Goal: Obtain resource: Download file/media

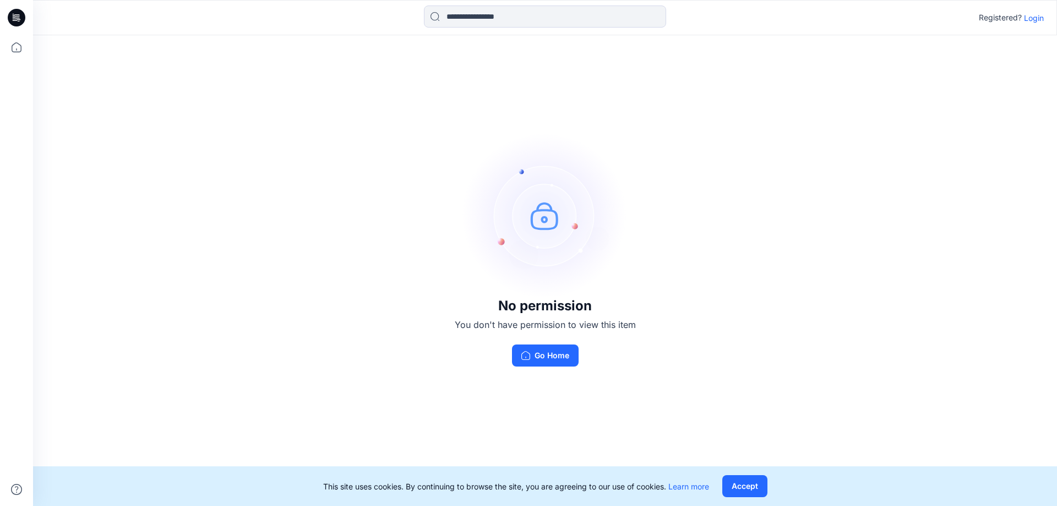
click at [1038, 18] on p "Login" at bounding box center [1034, 18] width 20 height 12
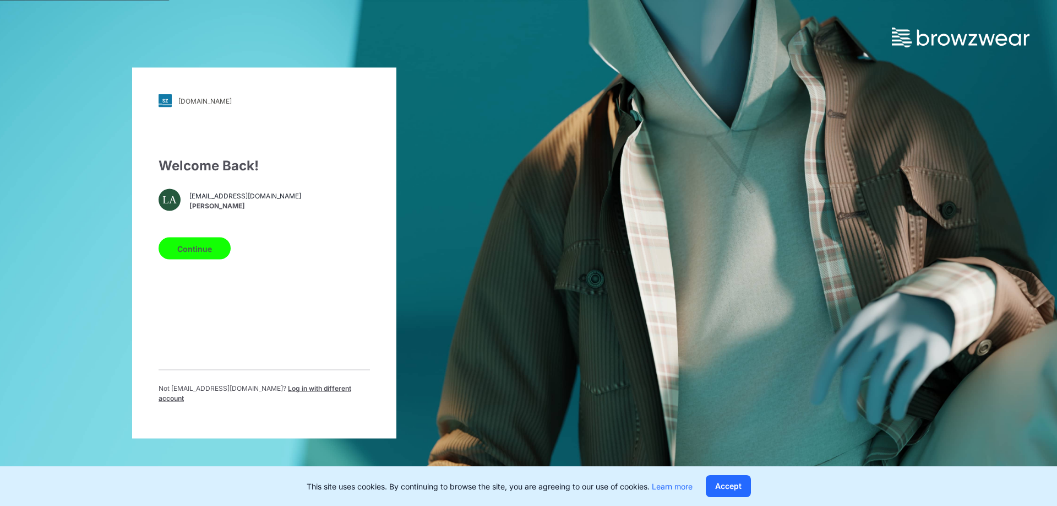
click at [193, 256] on button "Continue" at bounding box center [195, 248] width 72 height 22
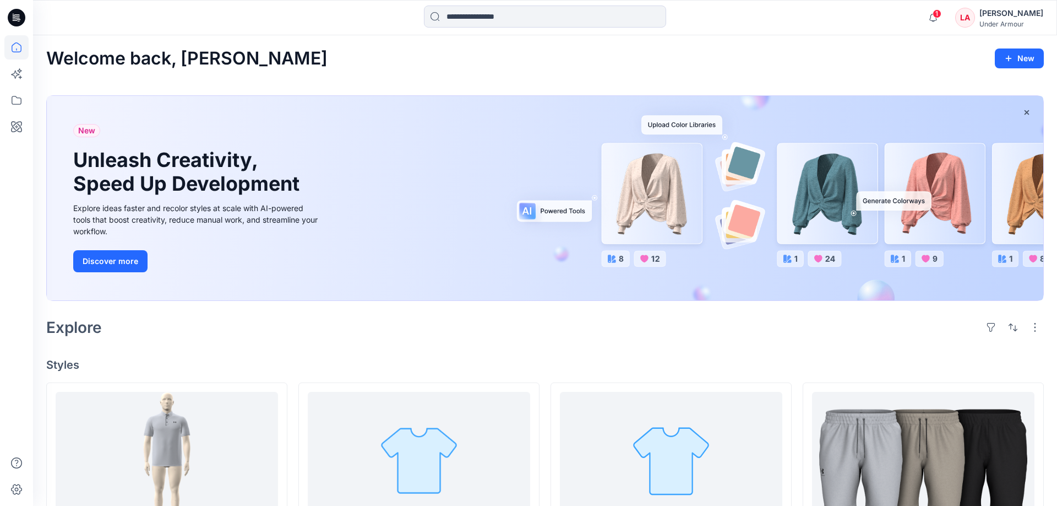
click at [115, 194] on h1 "Unleash Creativity, Speed Up Development" at bounding box center [188, 171] width 231 height 47
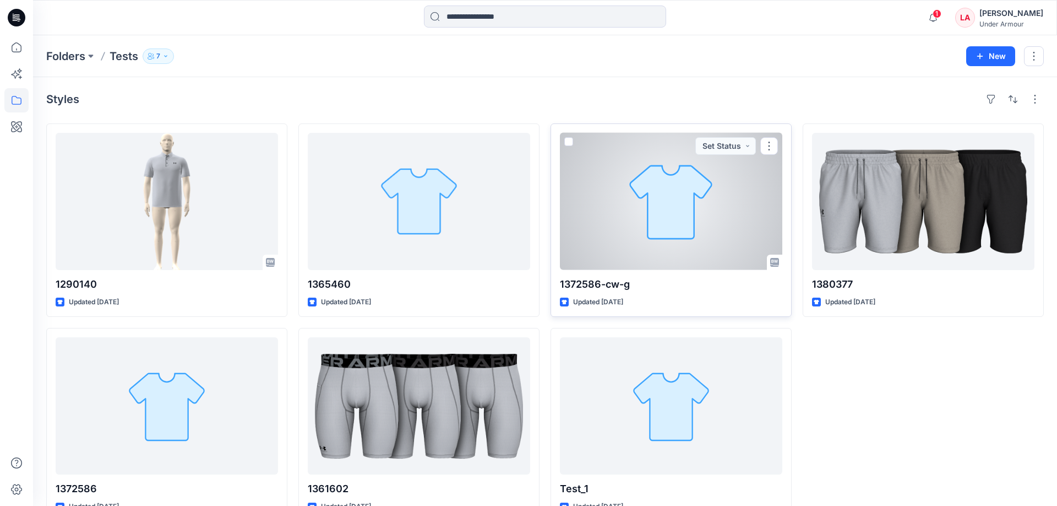
scroll to position [29, 0]
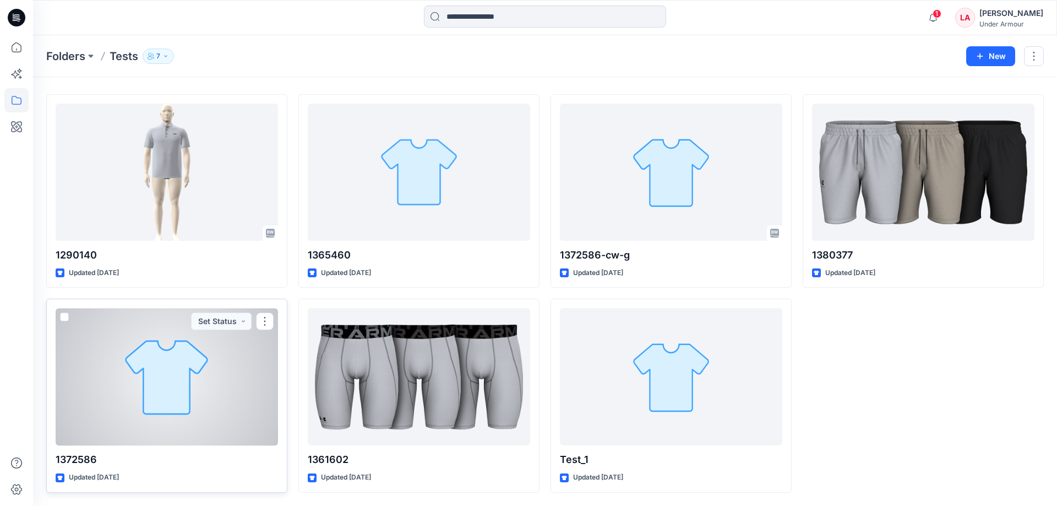
click at [173, 389] on div at bounding box center [167, 376] width 222 height 137
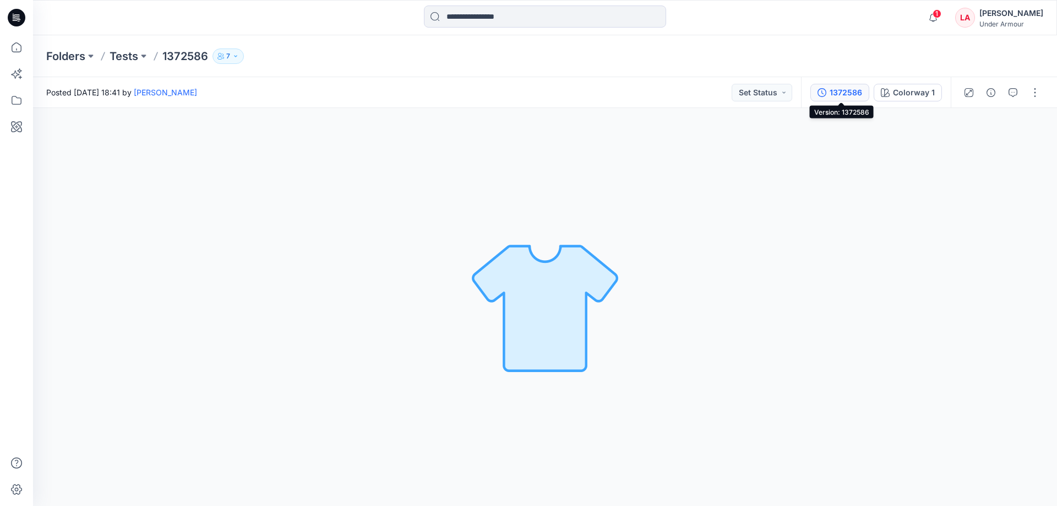
click at [849, 97] on div "1372586" at bounding box center [846, 92] width 32 height 12
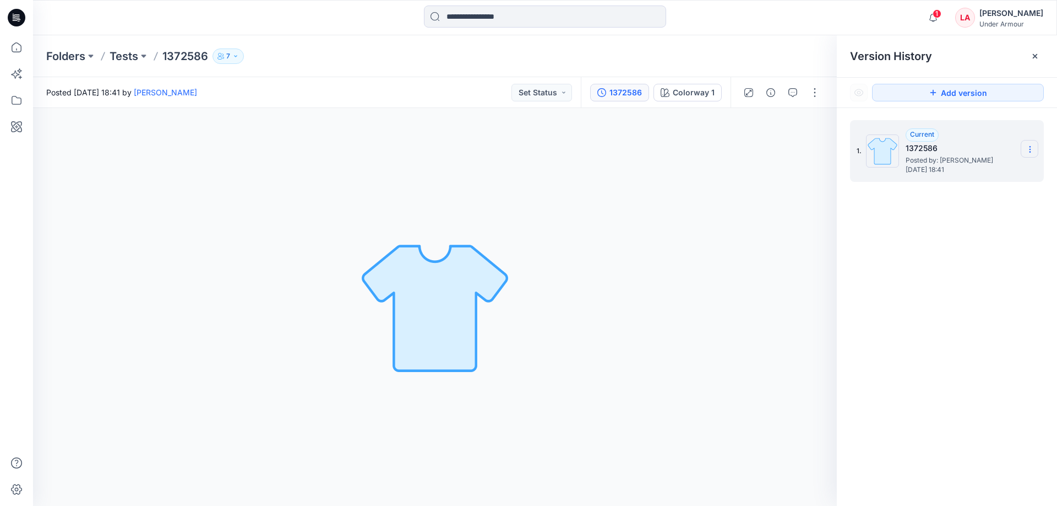
click at [1035, 149] on section at bounding box center [1030, 149] width 18 height 18
click at [736, 239] on div "Colorway 1 Loading... Material Properties Loading..." at bounding box center [435, 307] width 804 height 398
click at [628, 95] on div "1372586" at bounding box center [626, 92] width 32 height 12
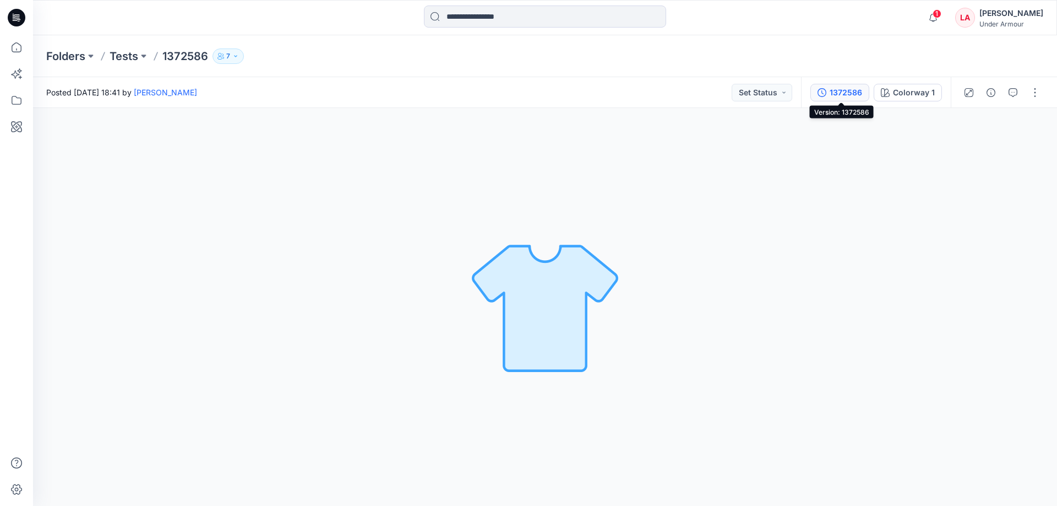
click at [834, 91] on div "1372586" at bounding box center [846, 92] width 32 height 12
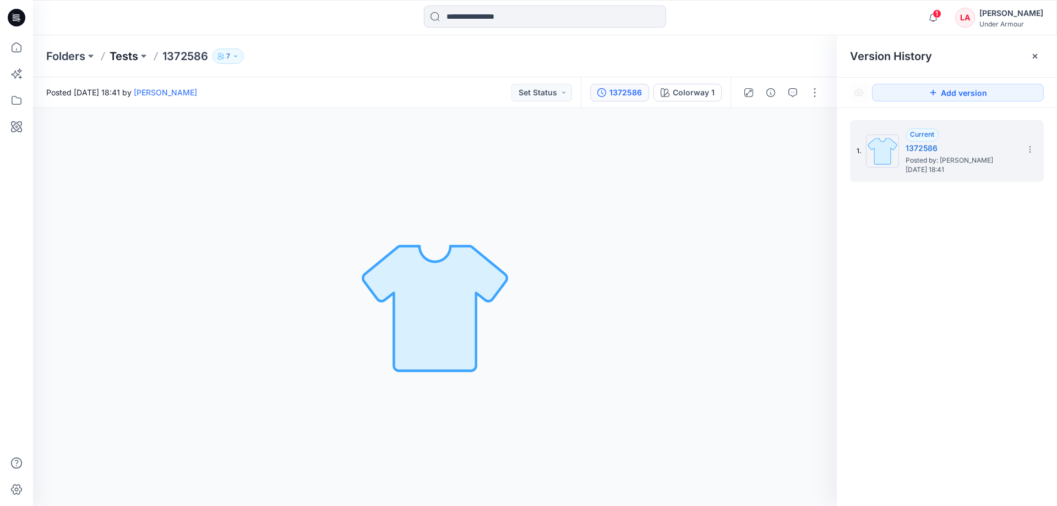
click at [135, 56] on p "Tests" at bounding box center [124, 55] width 29 height 15
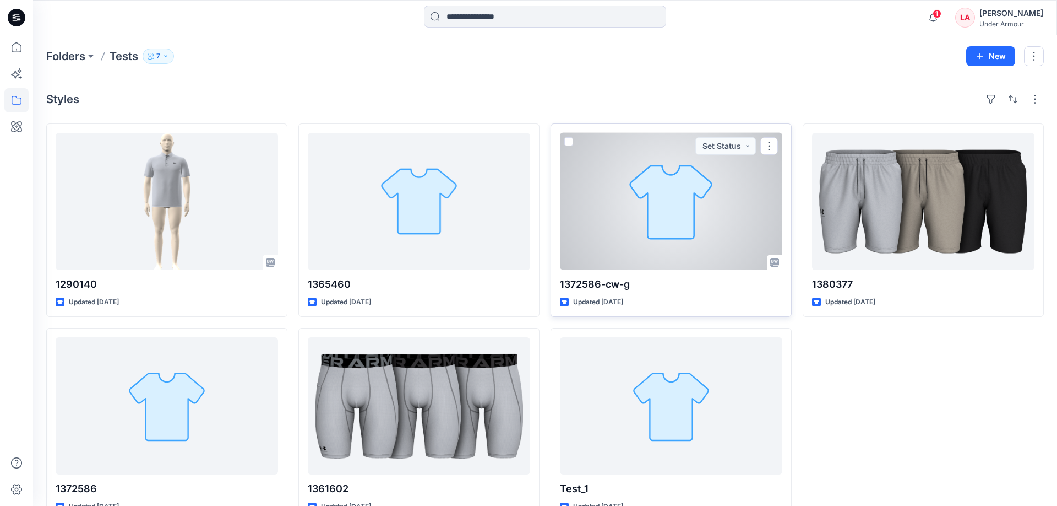
scroll to position [29, 0]
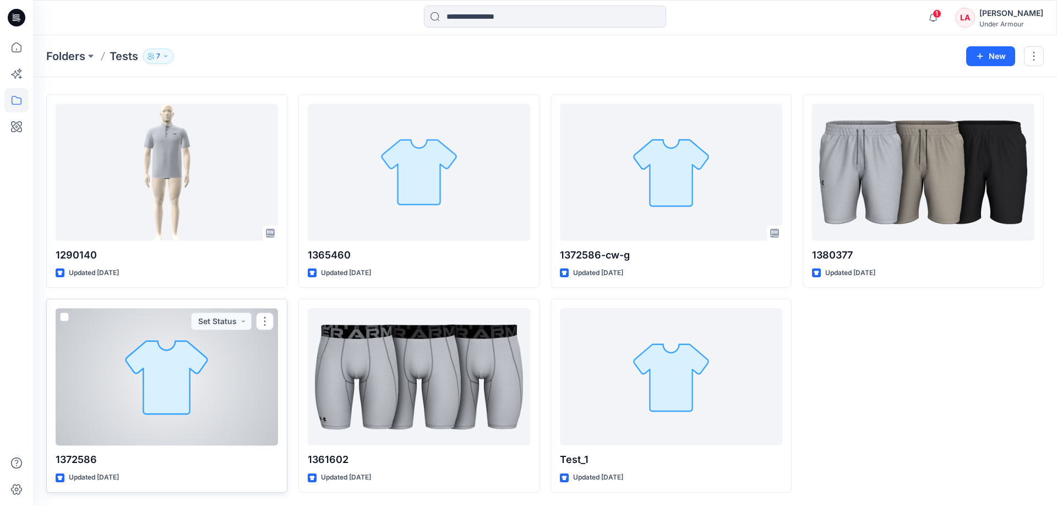
click at [182, 391] on div at bounding box center [167, 376] width 222 height 137
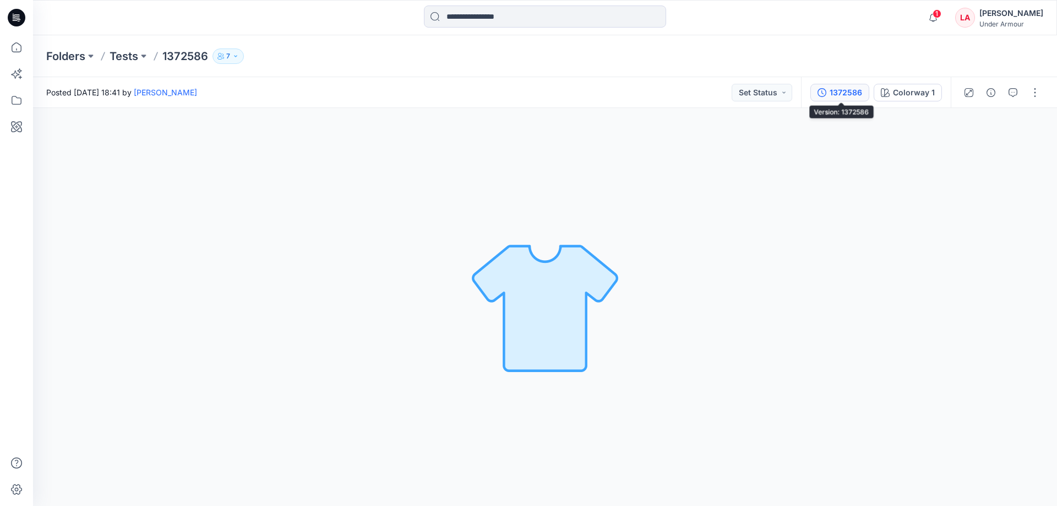
click at [831, 96] on div "1372586" at bounding box center [846, 92] width 32 height 12
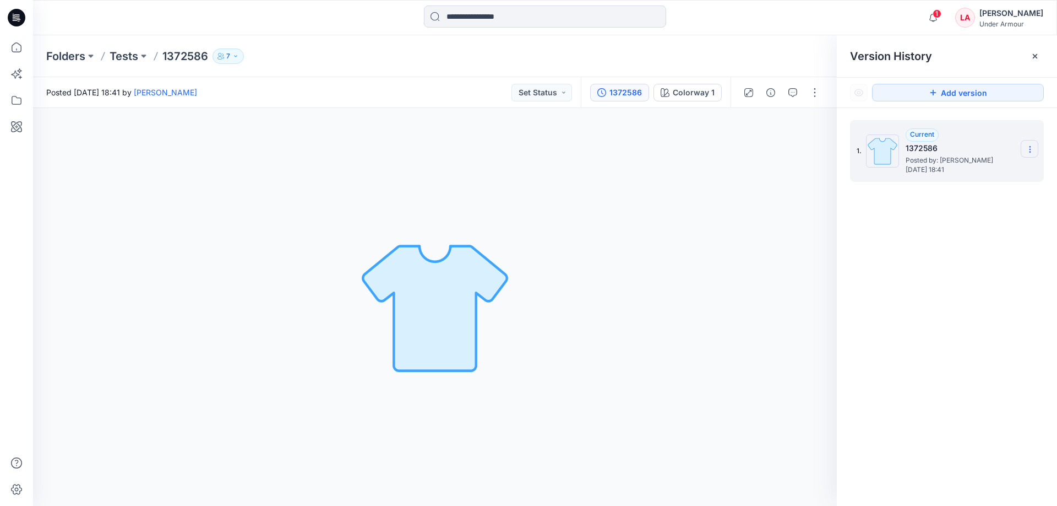
click at [1030, 148] on icon at bounding box center [1030, 149] width 9 height 9
click at [705, 169] on div "Colorway 1 Loading... Material Properties Loading..." at bounding box center [435, 307] width 804 height 398
click at [124, 55] on p "Tests" at bounding box center [124, 55] width 29 height 15
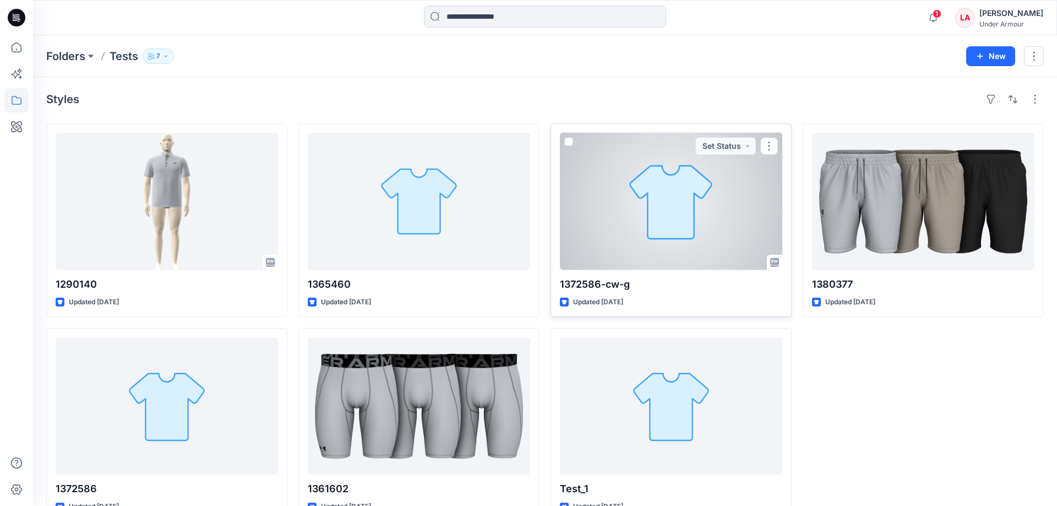
click at [712, 226] on div at bounding box center [671, 201] width 222 height 137
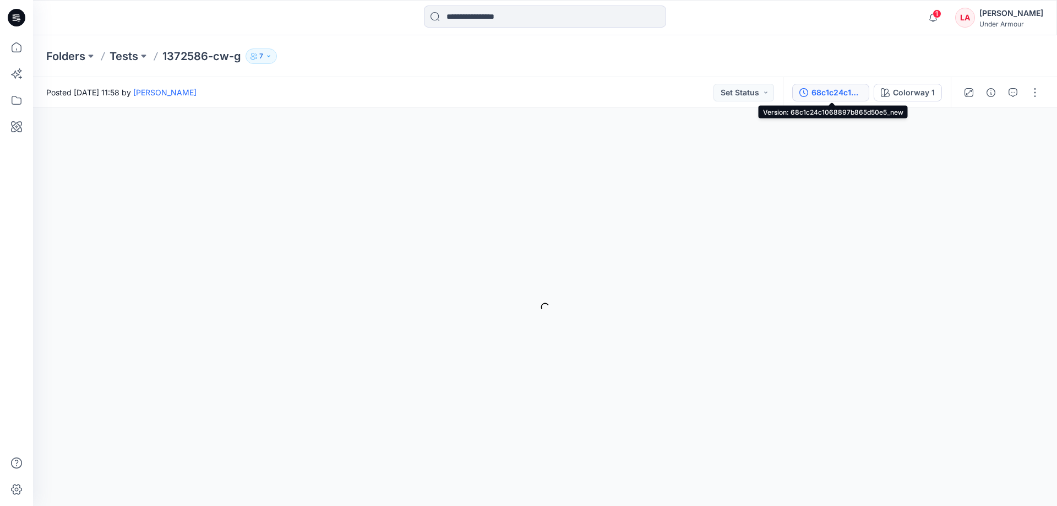
click at [827, 96] on div "68c1c24c1068897b865d50e5_new" at bounding box center [837, 92] width 51 height 12
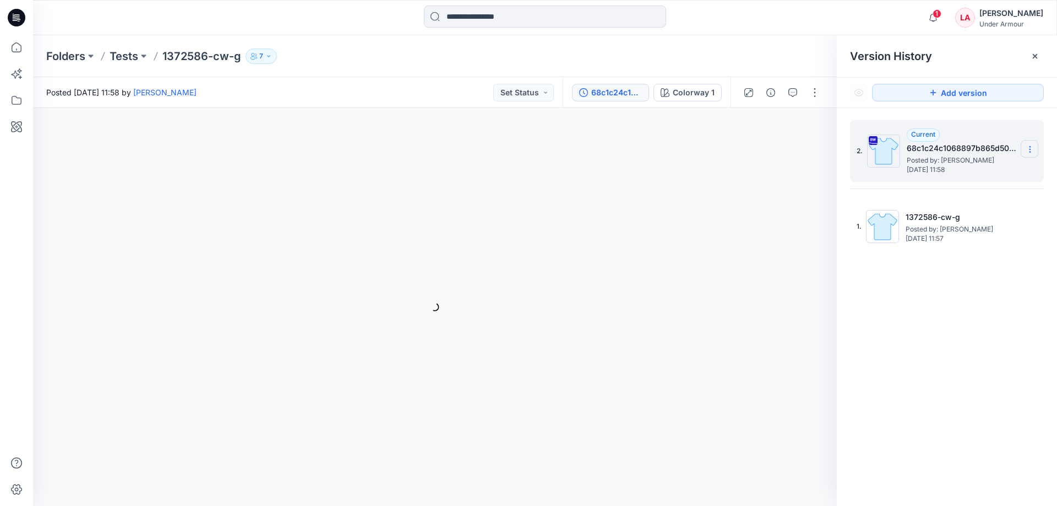
click at [1028, 145] on icon at bounding box center [1030, 149] width 9 height 9
click at [959, 171] on span "Download Source BW File" at bounding box center [974, 170] width 93 height 13
